Goal: Check status: Check status

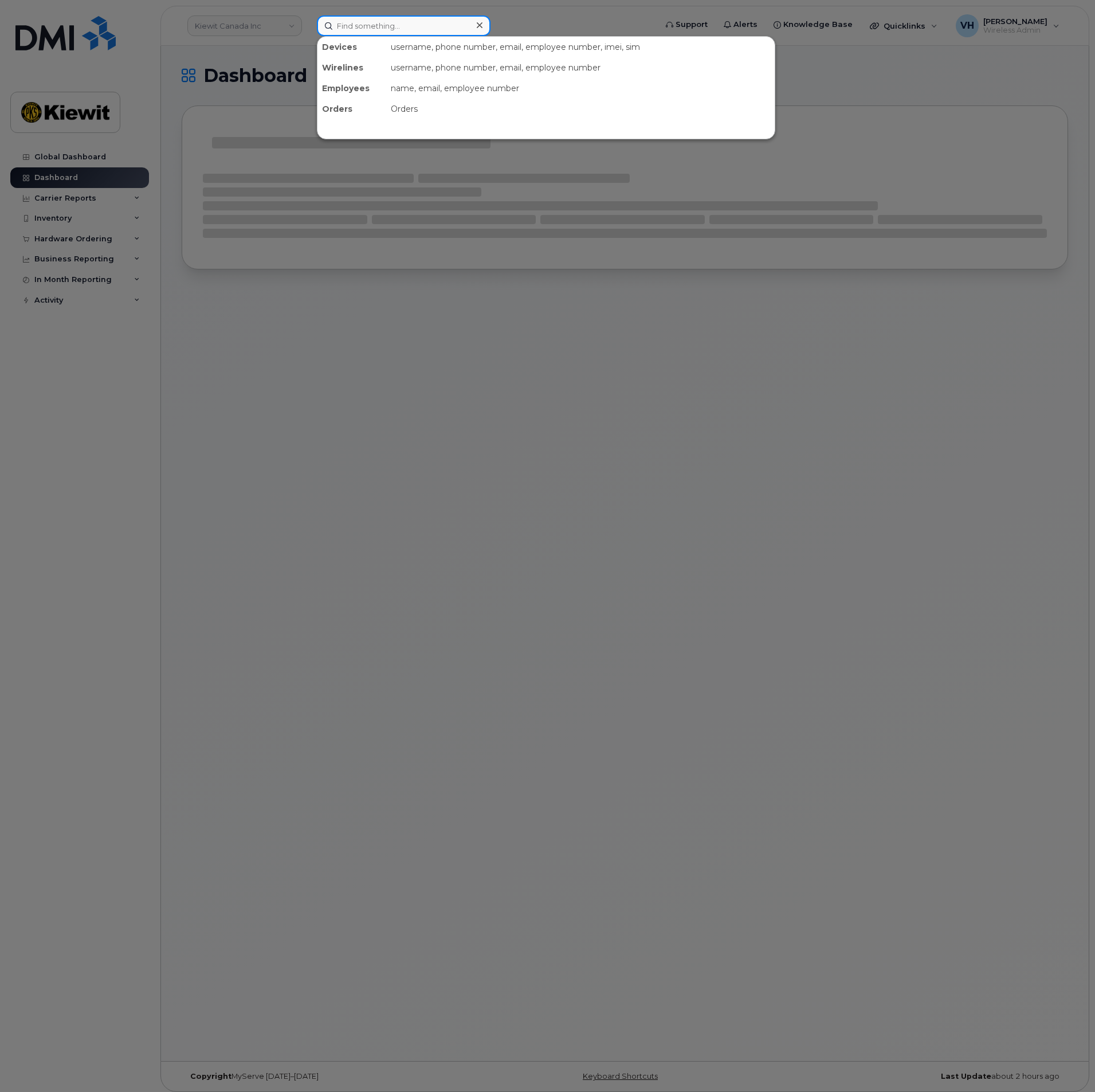
click at [349, 25] on input at bounding box center [403, 26] width 174 height 21
click at [363, 23] on input at bounding box center [403, 26] width 174 height 21
paste input "300302"
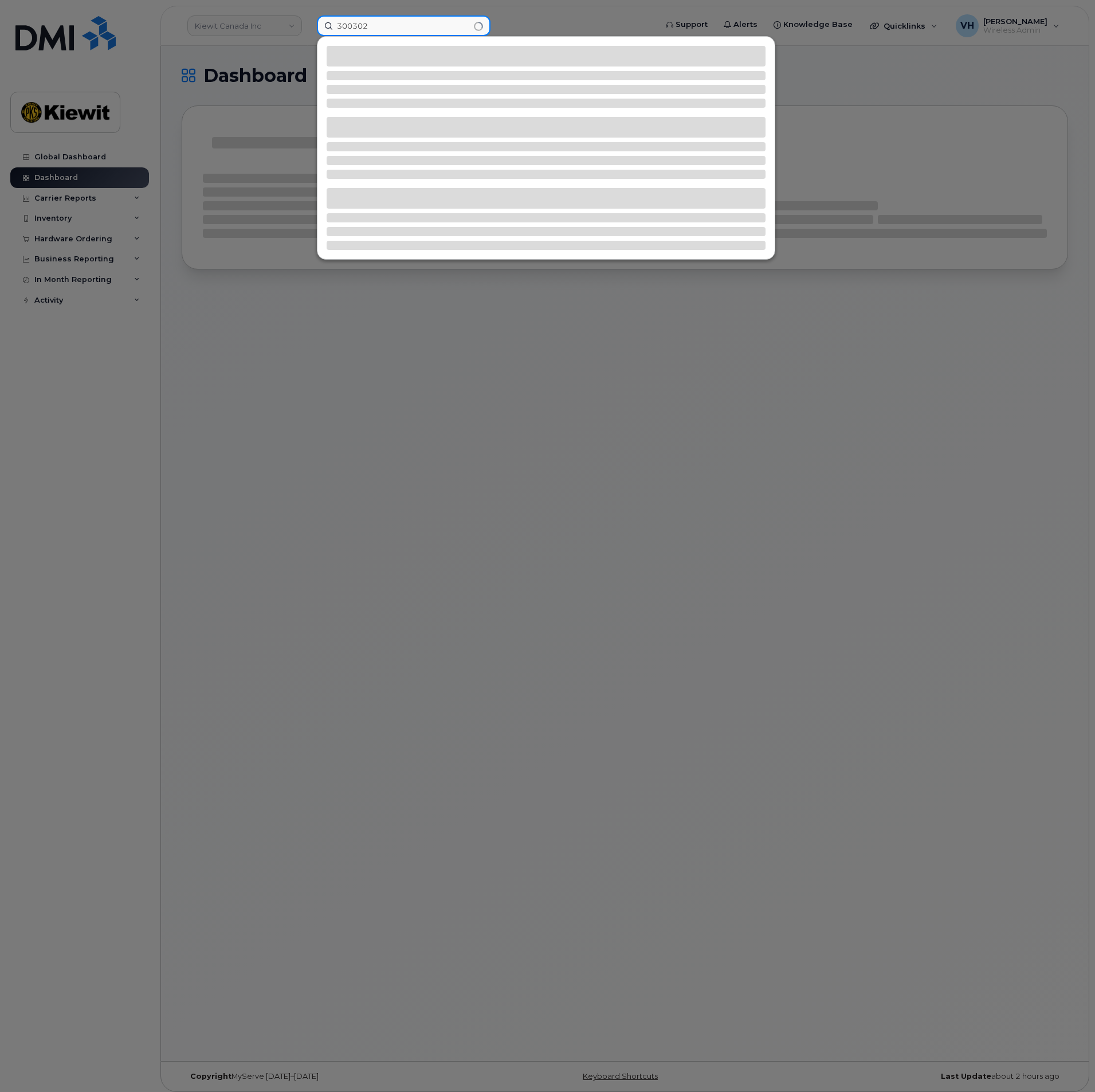
type input "300302"
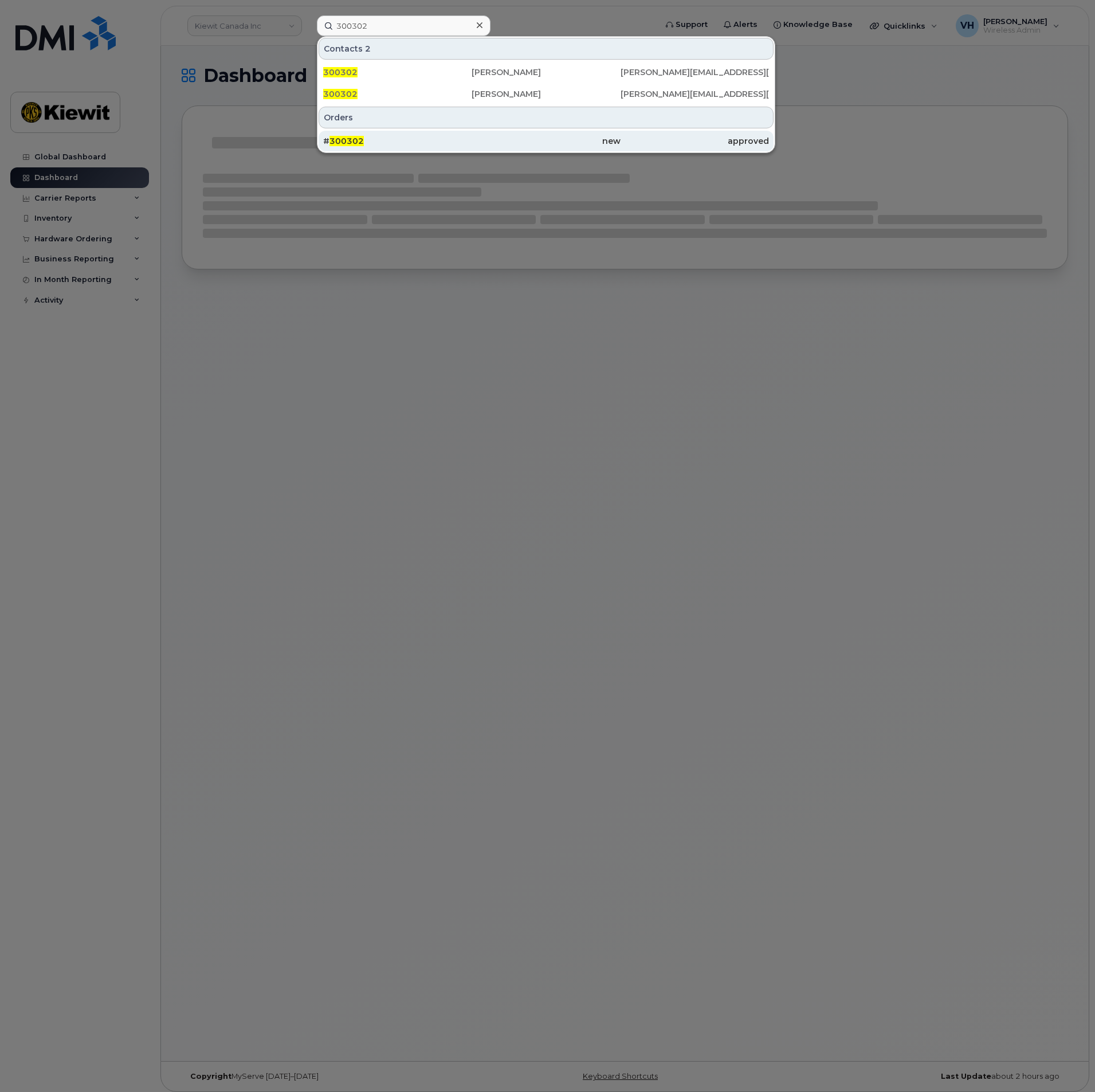
click at [341, 142] on span "300302" at bounding box center [346, 141] width 34 height 10
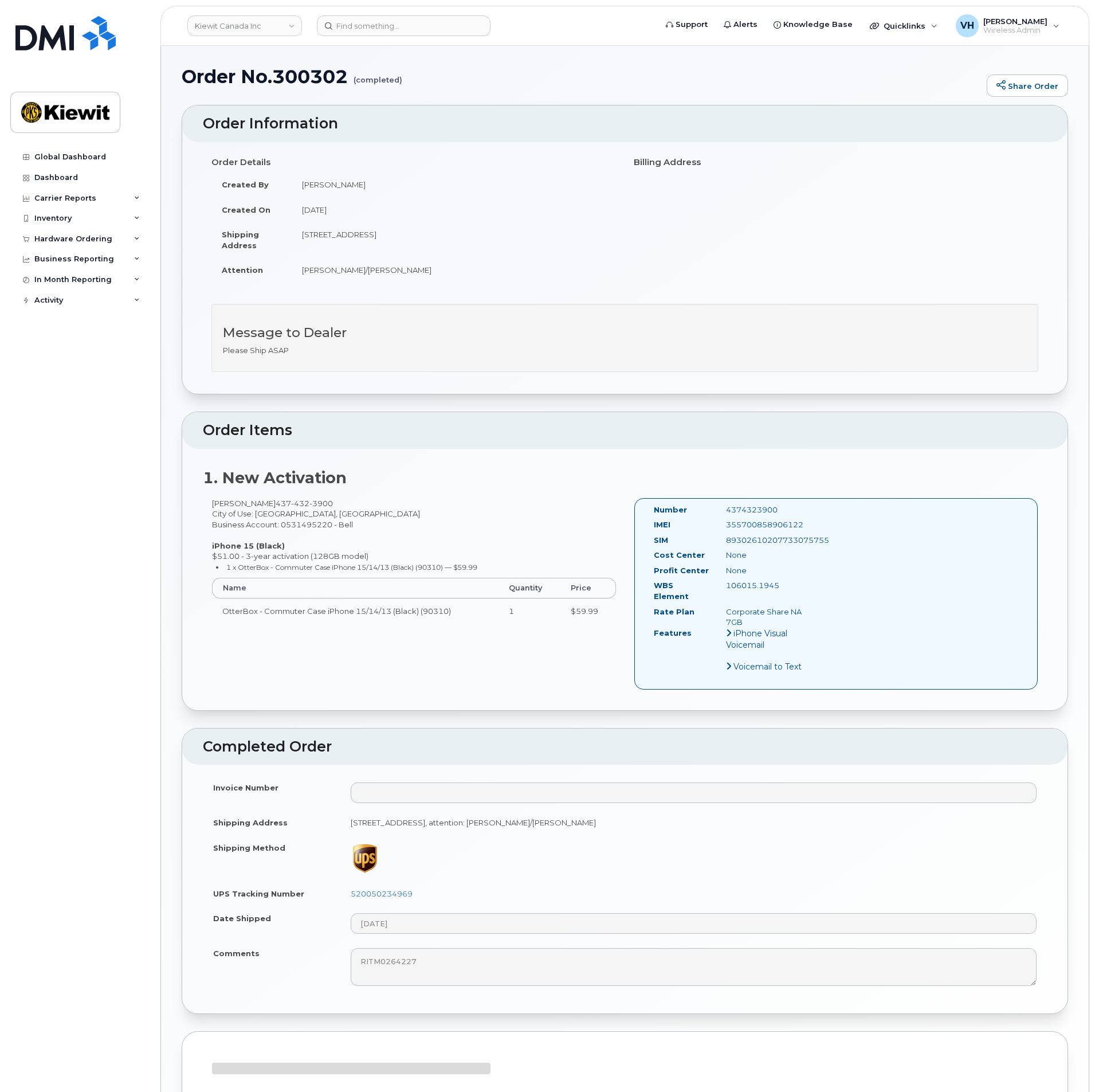
click at [1069, 1060] on div "Order No.300302 (completed) Share Order × Share This Order If you want to allow…" at bounding box center [625, 639] width 928 height 1187
drag, startPoint x: 211, startPoint y: 503, endPoint x: 295, endPoint y: 505, distance: 84.0
click at [295, 505] on div "Dinah Swartzentruber 437 432 3900 City of Use: Toronto, Ontario Business Accoun…" at bounding box center [414, 566] width 422 height 136
copy div "[PERSON_NAME]"
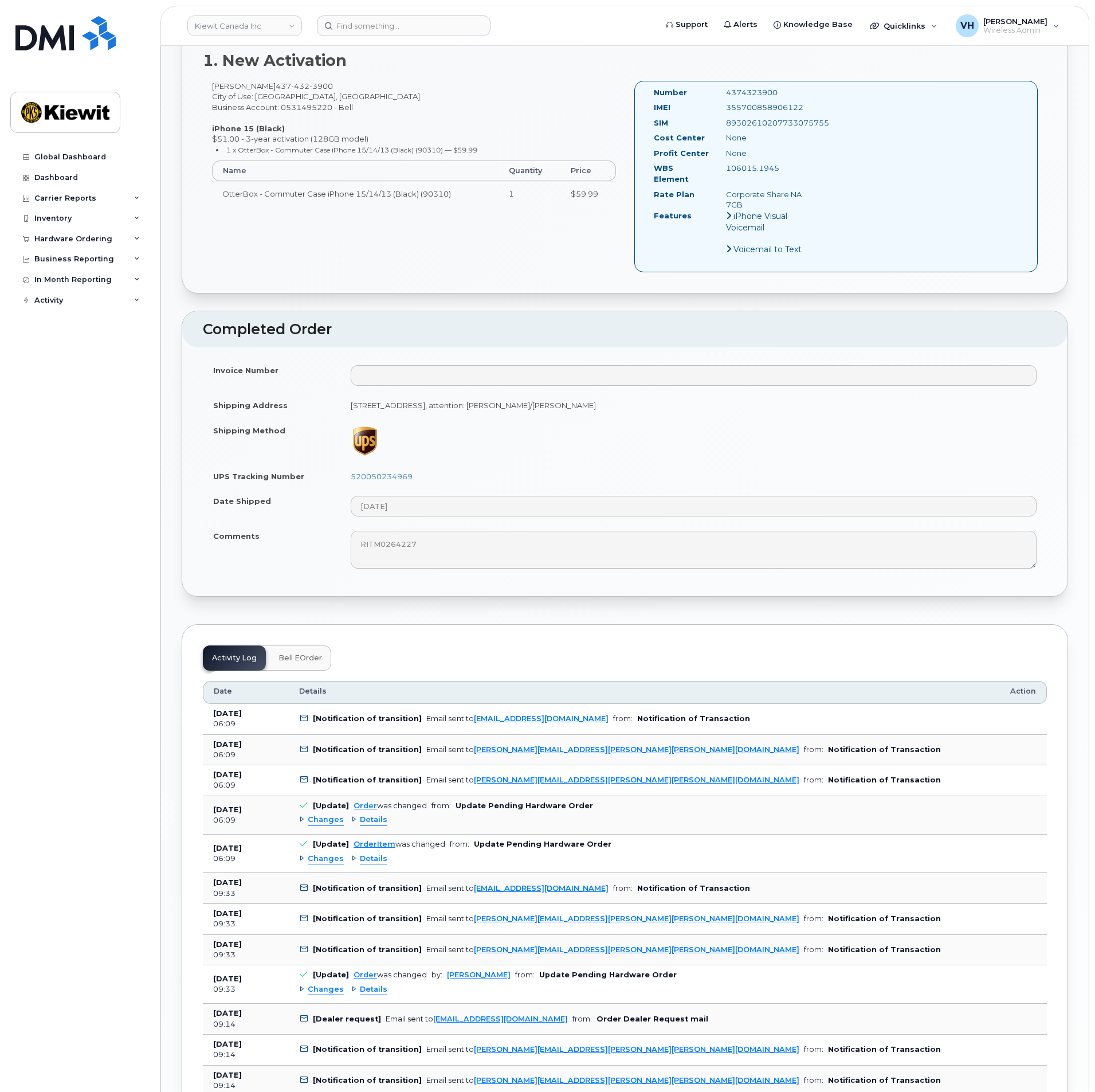
scroll to position [516, 0]
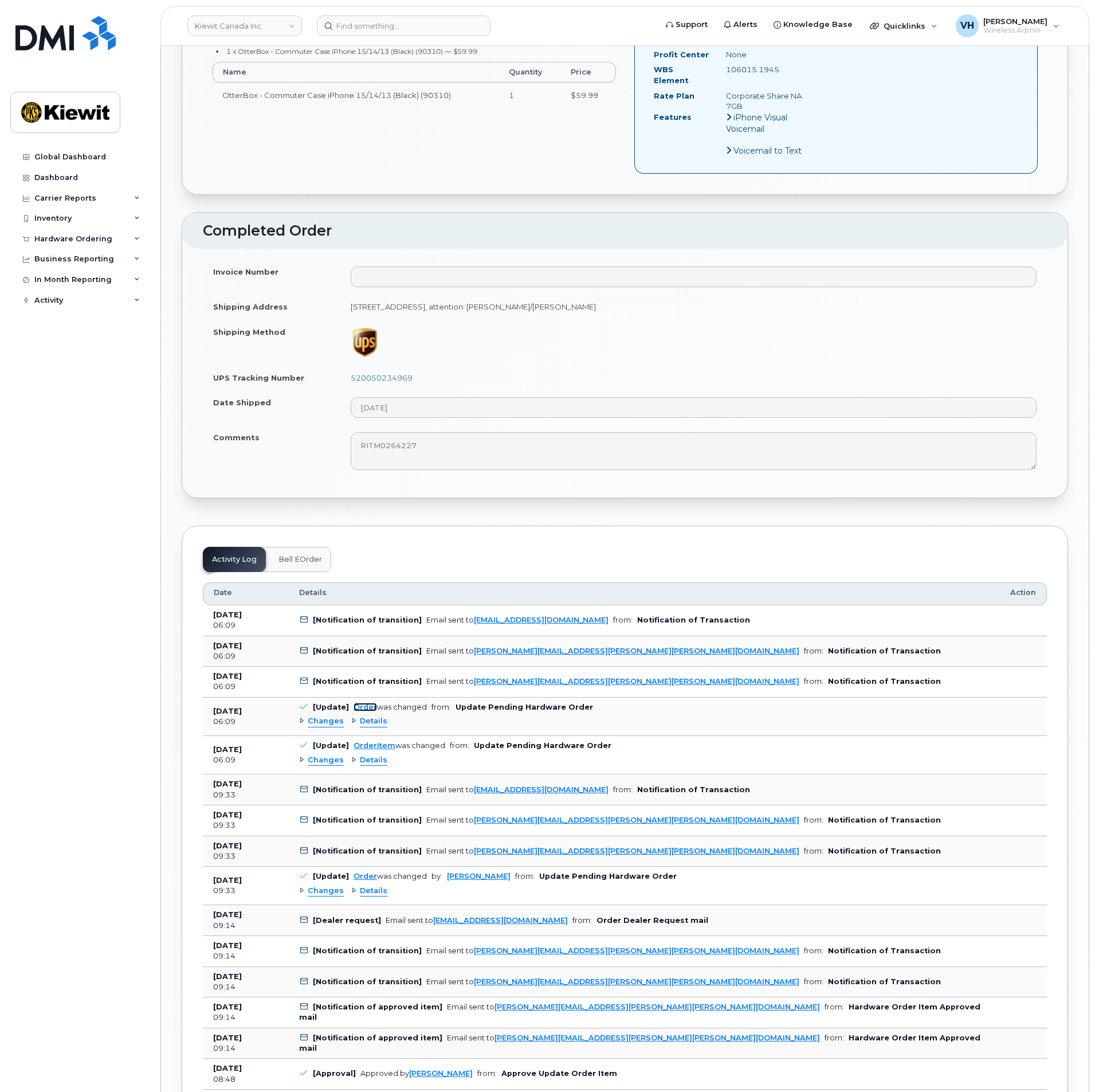
click at [365, 703] on link "Order" at bounding box center [365, 707] width 23 height 8
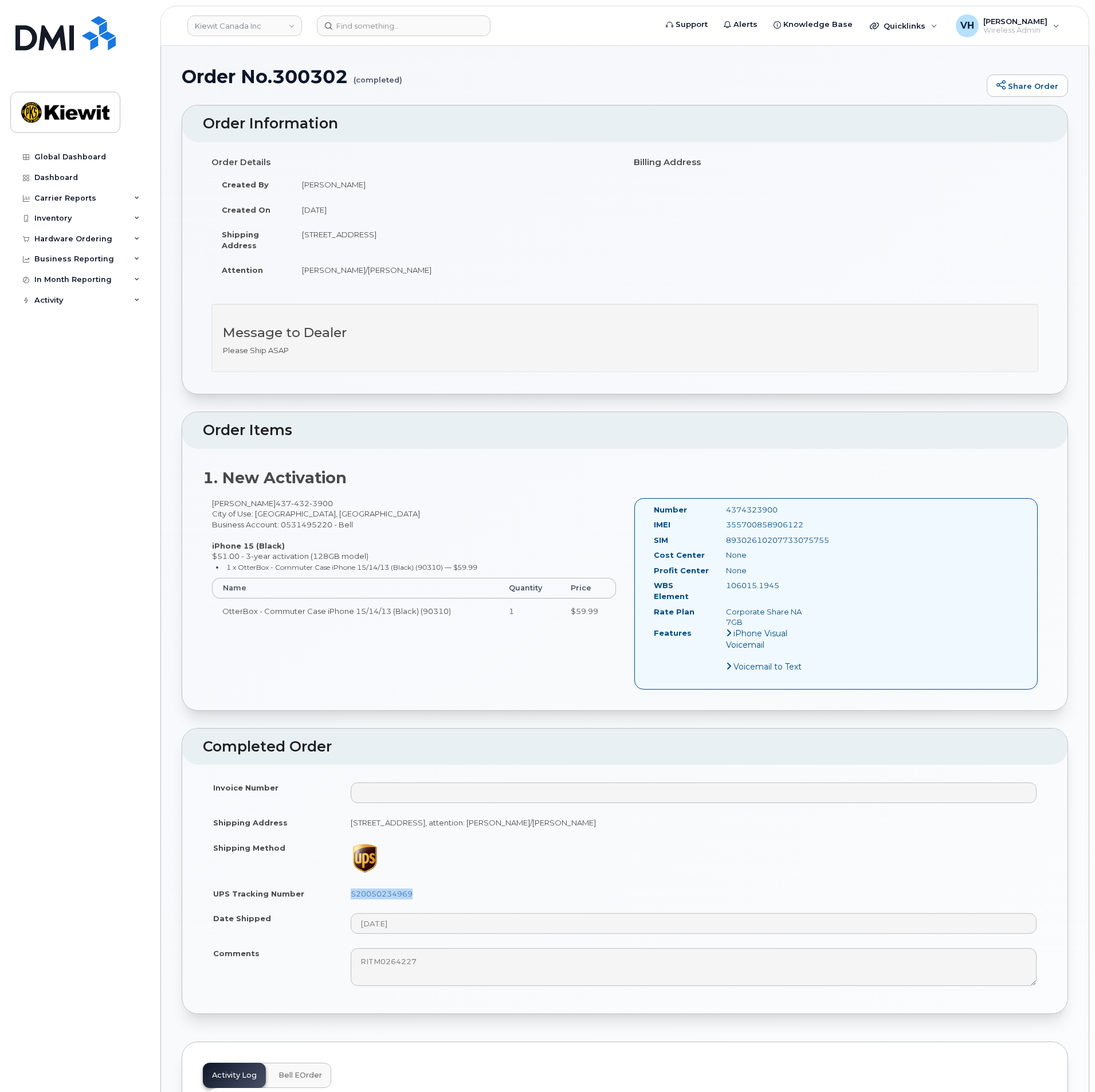
drag, startPoint x: 415, startPoint y: 885, endPoint x: 349, endPoint y: 885, distance: 66.0
click at [349, 885] on td "520050234969" at bounding box center [693, 893] width 706 height 25
click at [926, 354] on p "Please Ship ASAP" at bounding box center [625, 350] width 804 height 11
drag, startPoint x: 420, startPoint y: 886, endPoint x: 348, endPoint y: 887, distance: 72.0
click at [348, 887] on td "520050234969" at bounding box center [693, 893] width 706 height 25
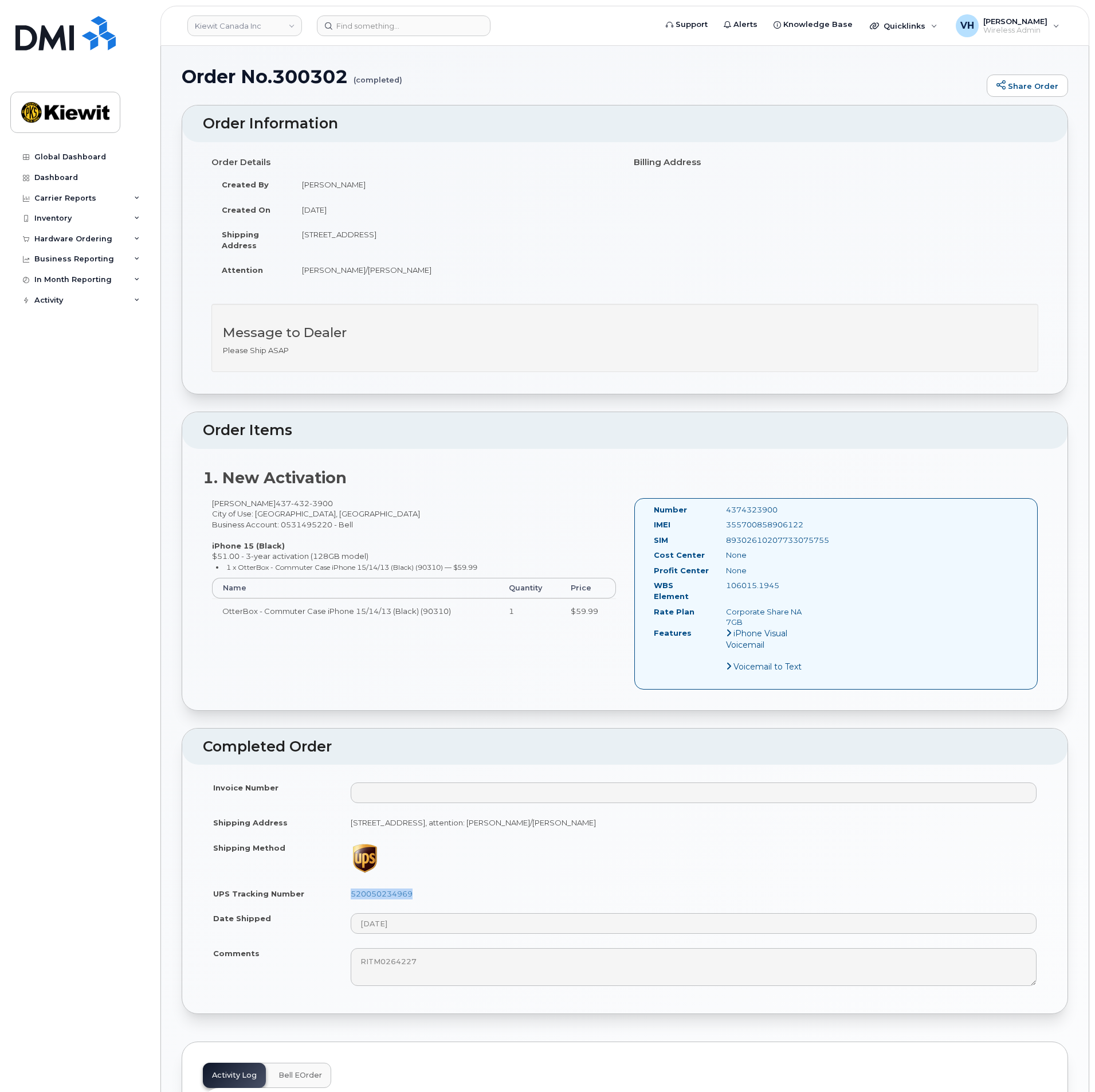
copy link "520050234969"
